Goal: Task Accomplishment & Management: Complete application form

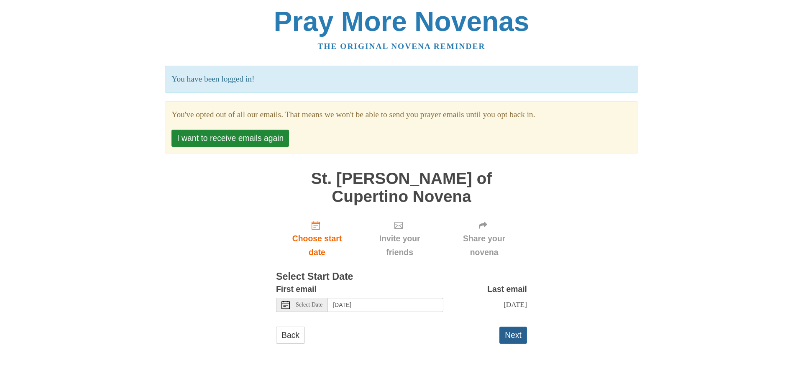
click at [511, 327] on button "Next" at bounding box center [513, 335] width 28 height 17
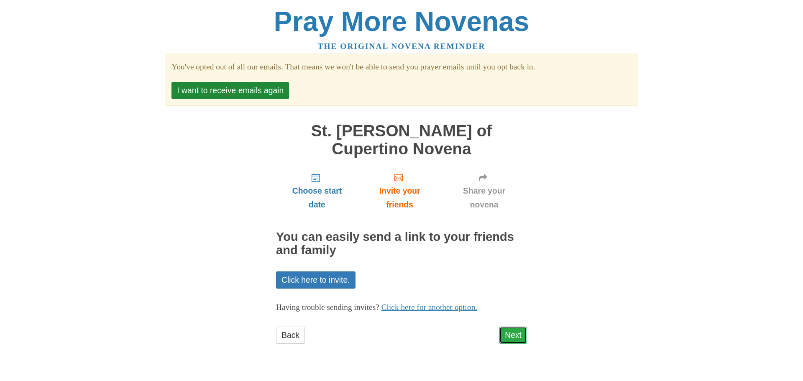
click at [517, 327] on link "Next" at bounding box center [513, 335] width 28 height 17
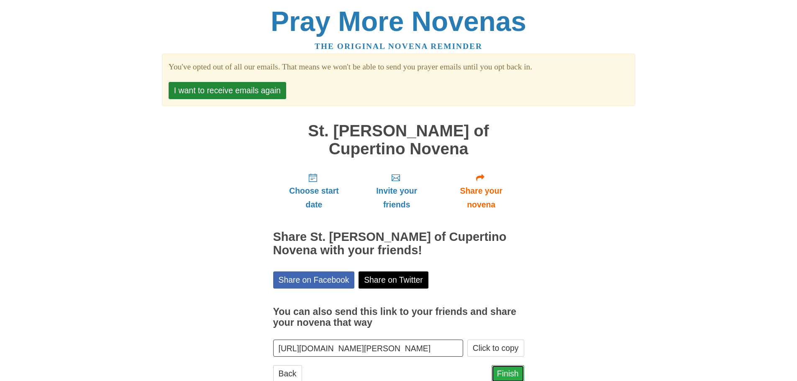
click at [507, 365] on link "Finish" at bounding box center [507, 373] width 33 height 17
